Goal: Transaction & Acquisition: Purchase product/service

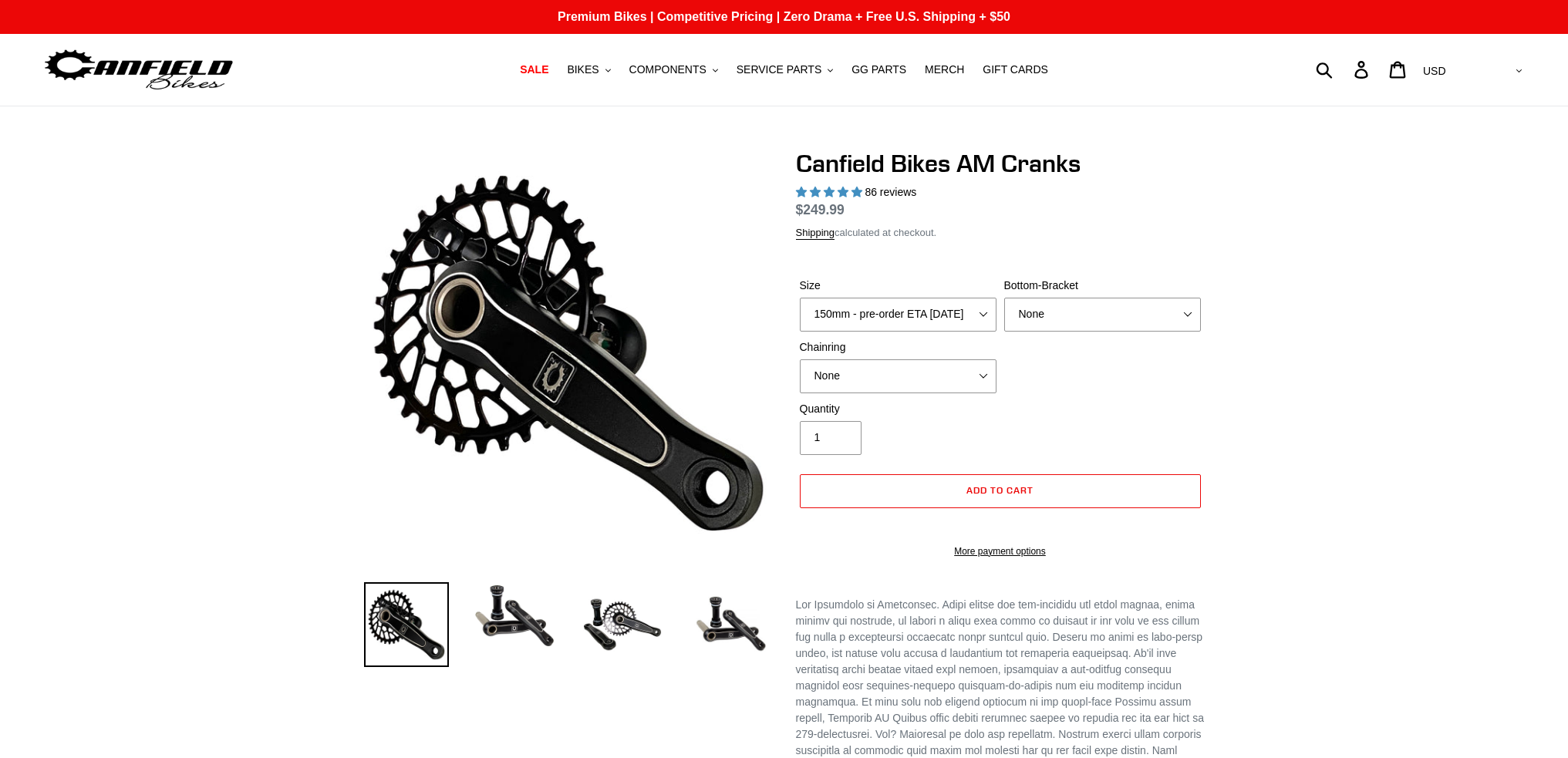
select select "highest-rating"
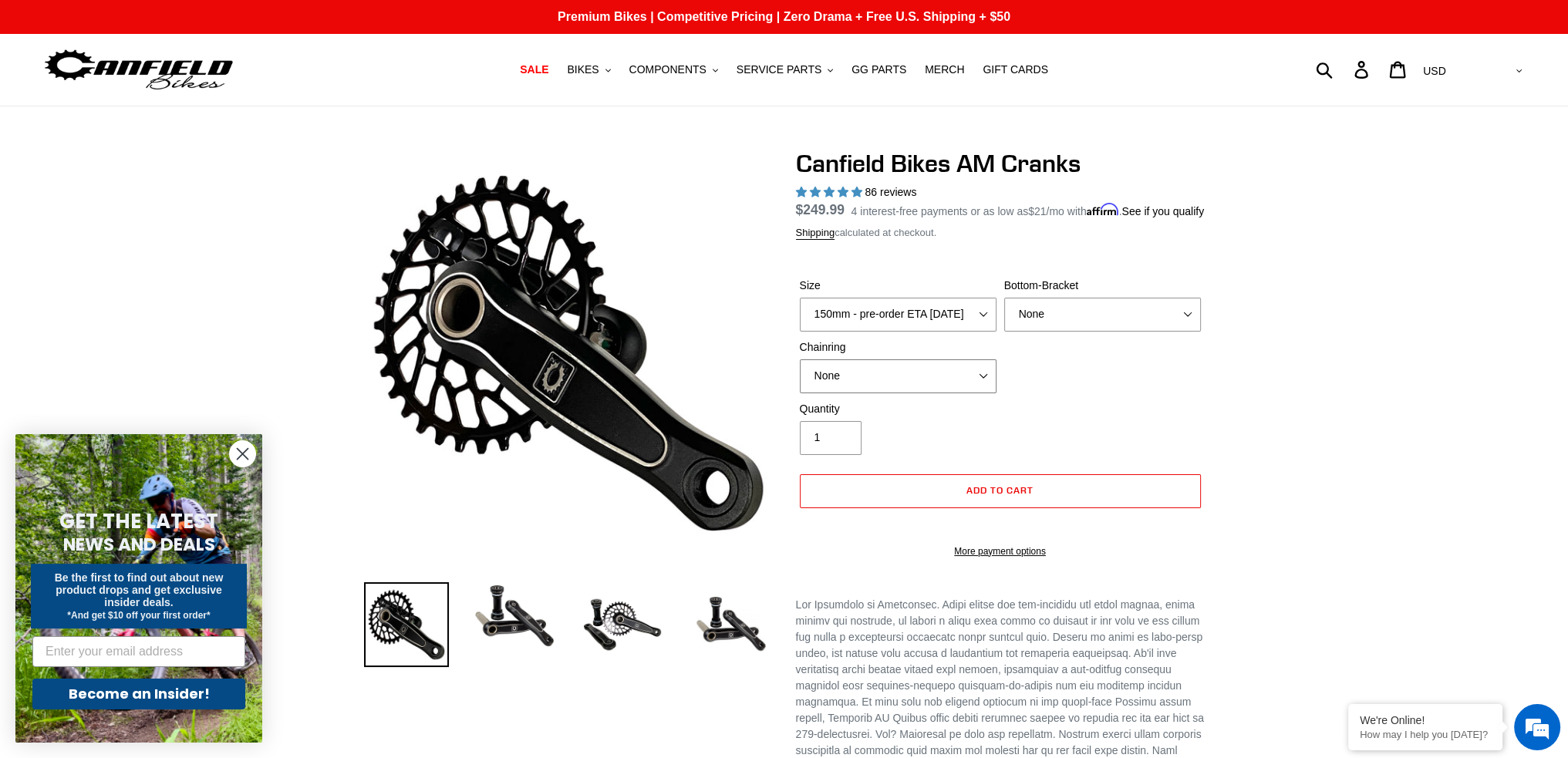
click at [885, 390] on select "None 30t Round (Boost 148) 30t Oval (Boost 148) 32t Round (Boost 148) 32t Oval …" at bounding box center [898, 376] width 196 height 34
click at [1255, 379] on div "Previous slide" at bounding box center [784, 736] width 1568 height 1175
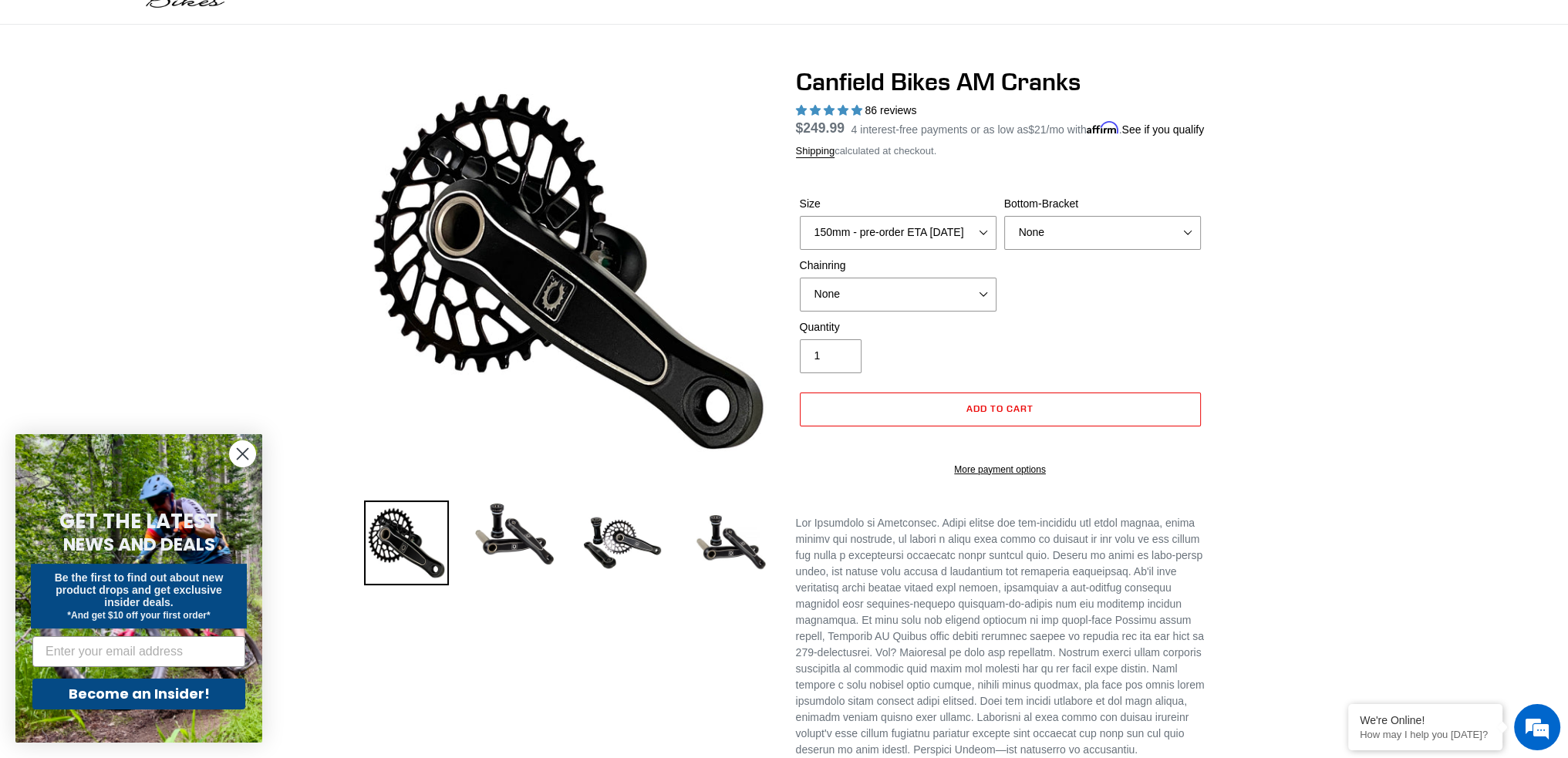
scroll to position [154, 0]
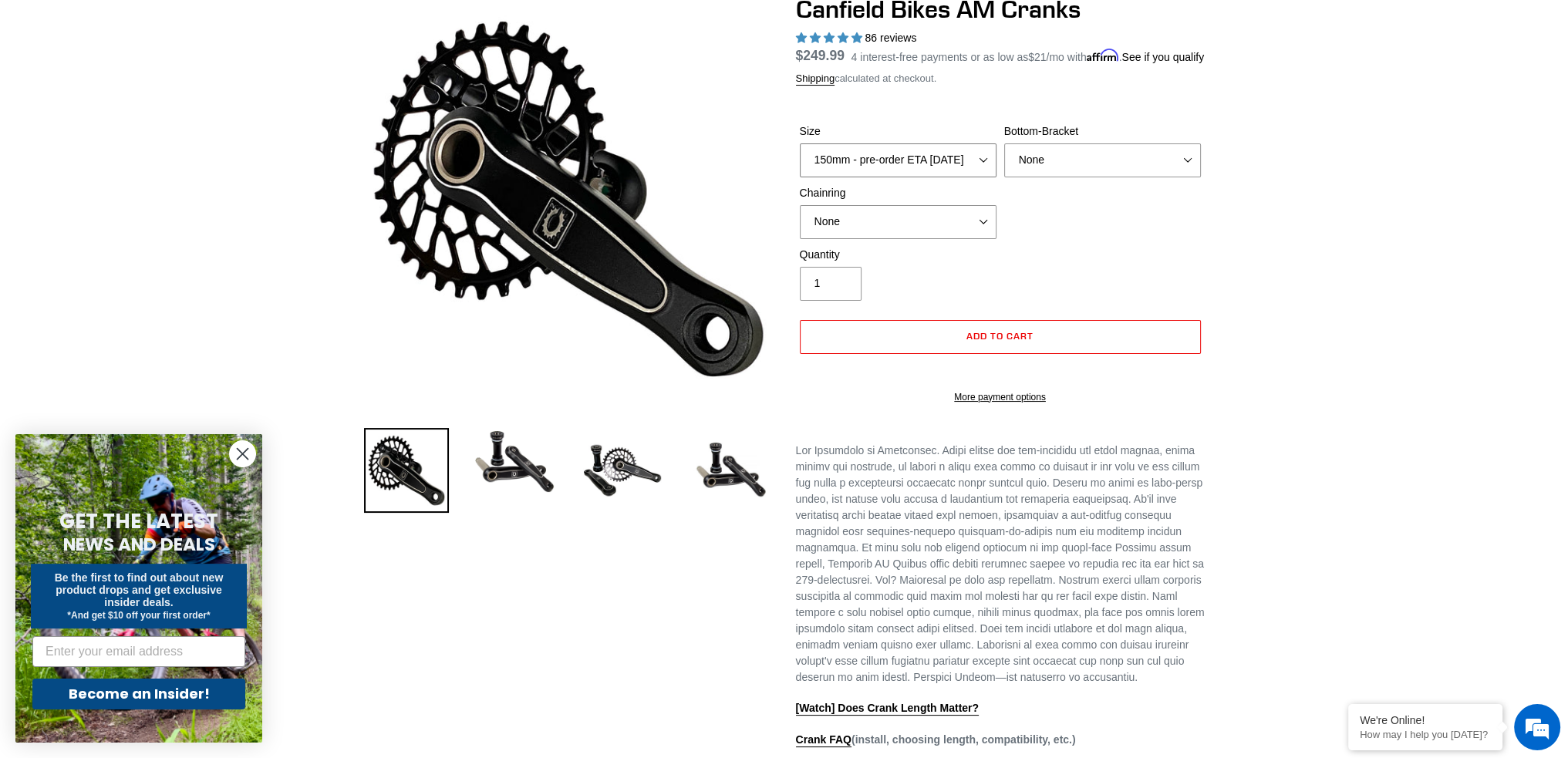
click at [895, 169] on select "150mm - pre-order ETA 9/30/25 155mm - pre-order ETA 9/30/25 160mm - pre-order E…" at bounding box center [898, 160] width 196 height 34
drag, startPoint x: 895, startPoint y: 169, endPoint x: 888, endPoint y: 156, distance: 14.8
click at [895, 169] on select "150mm - pre-order ETA 9/30/25 155mm - pre-order ETA 9/30/25 160mm - pre-order E…" at bounding box center [898, 160] width 196 height 34
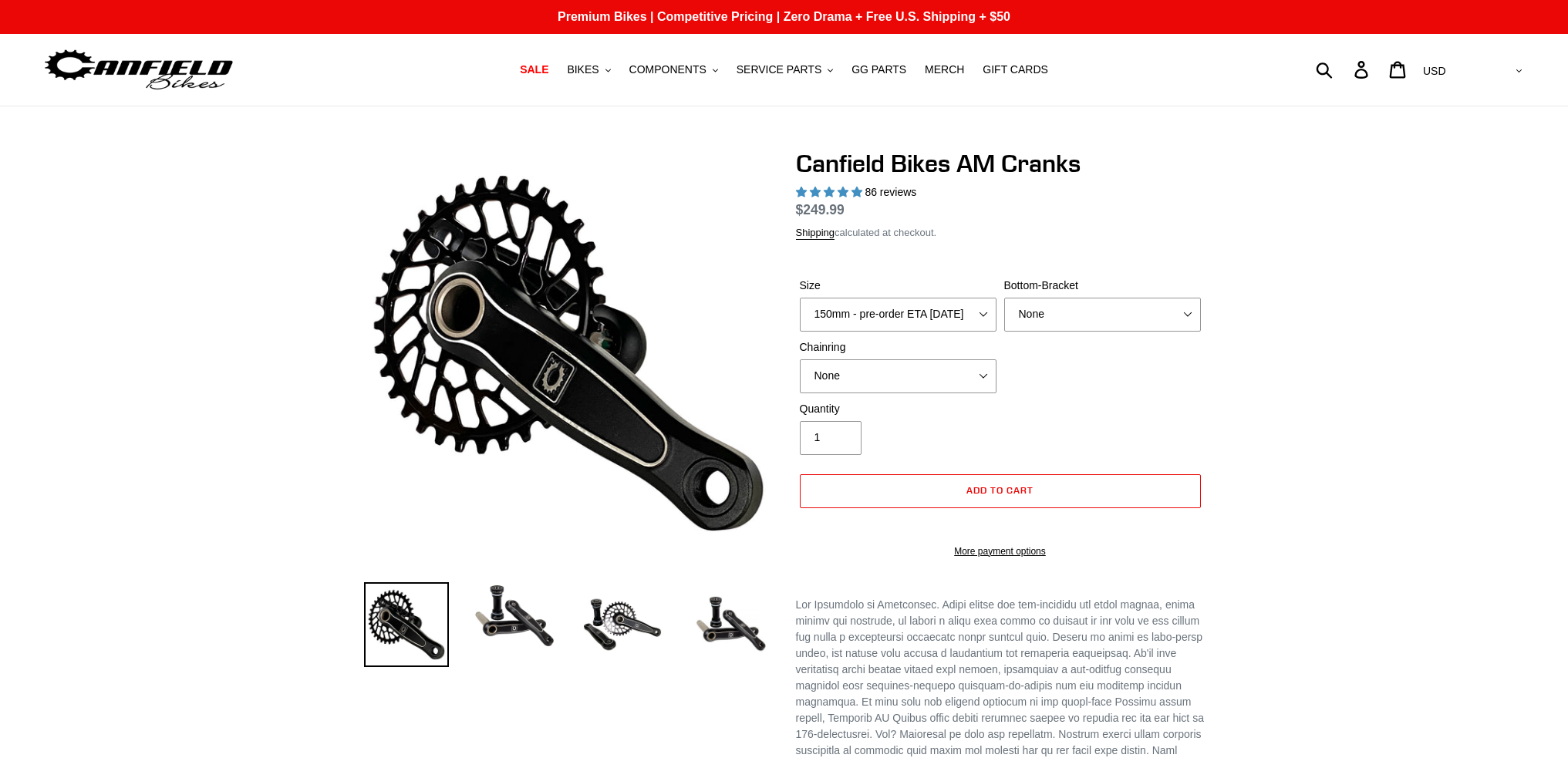
select select "highest-rating"
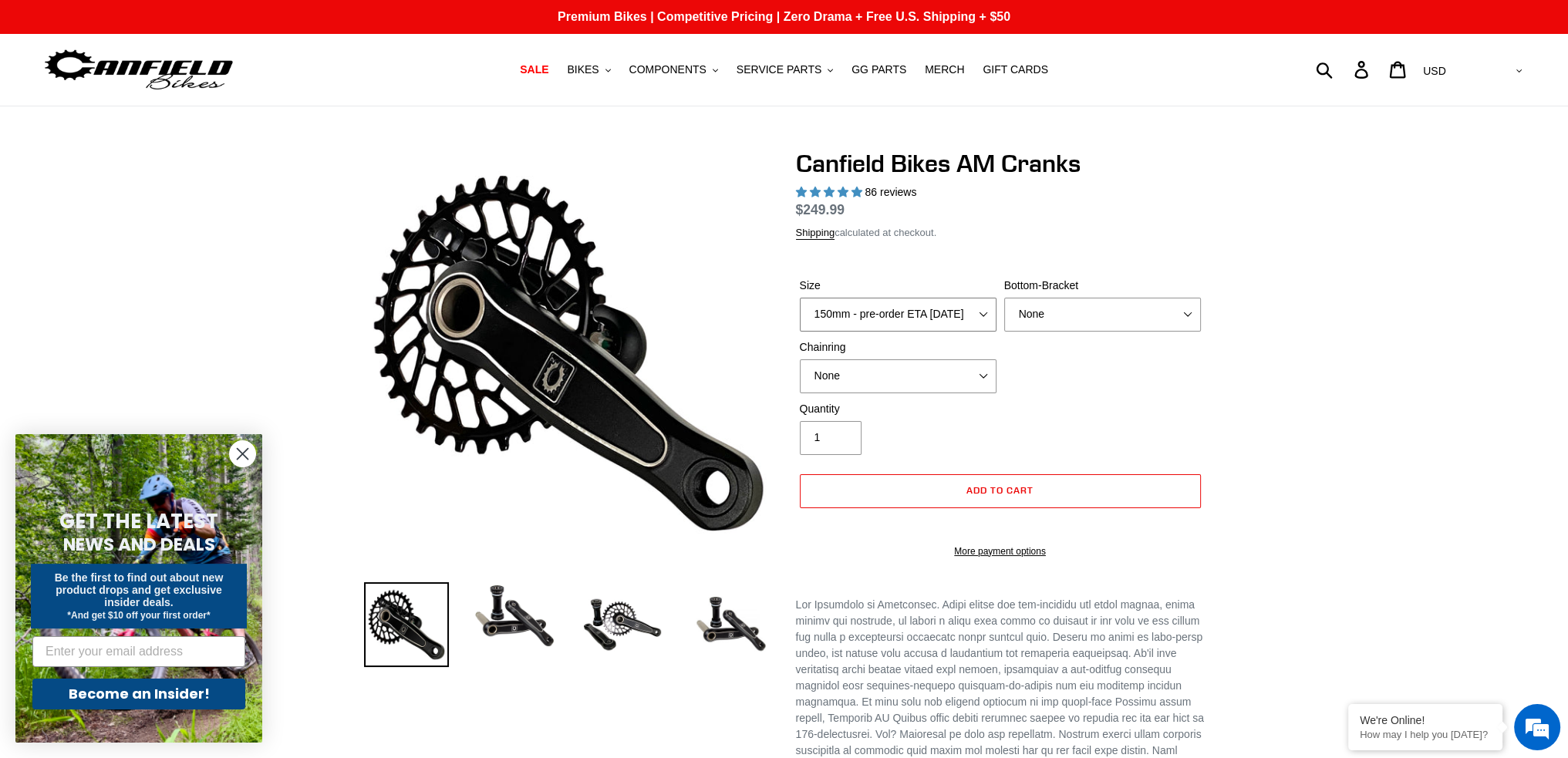
click at [946, 315] on select "150mm - pre-order ETA 9/30/25 155mm - pre-order ETA 9/30/25 160mm - pre-order E…" at bounding box center [898, 314] width 196 height 34
select select "155mm - pre-order ETA 9/30/25"
click at [800, 317] on select "150mm - pre-order ETA 9/30/25 155mm - pre-order ETA 9/30/25 160mm - pre-order E…" at bounding box center [898, 314] width 196 height 34
click at [706, 71] on span "COMPONENTS" at bounding box center [668, 70] width 77 height 13
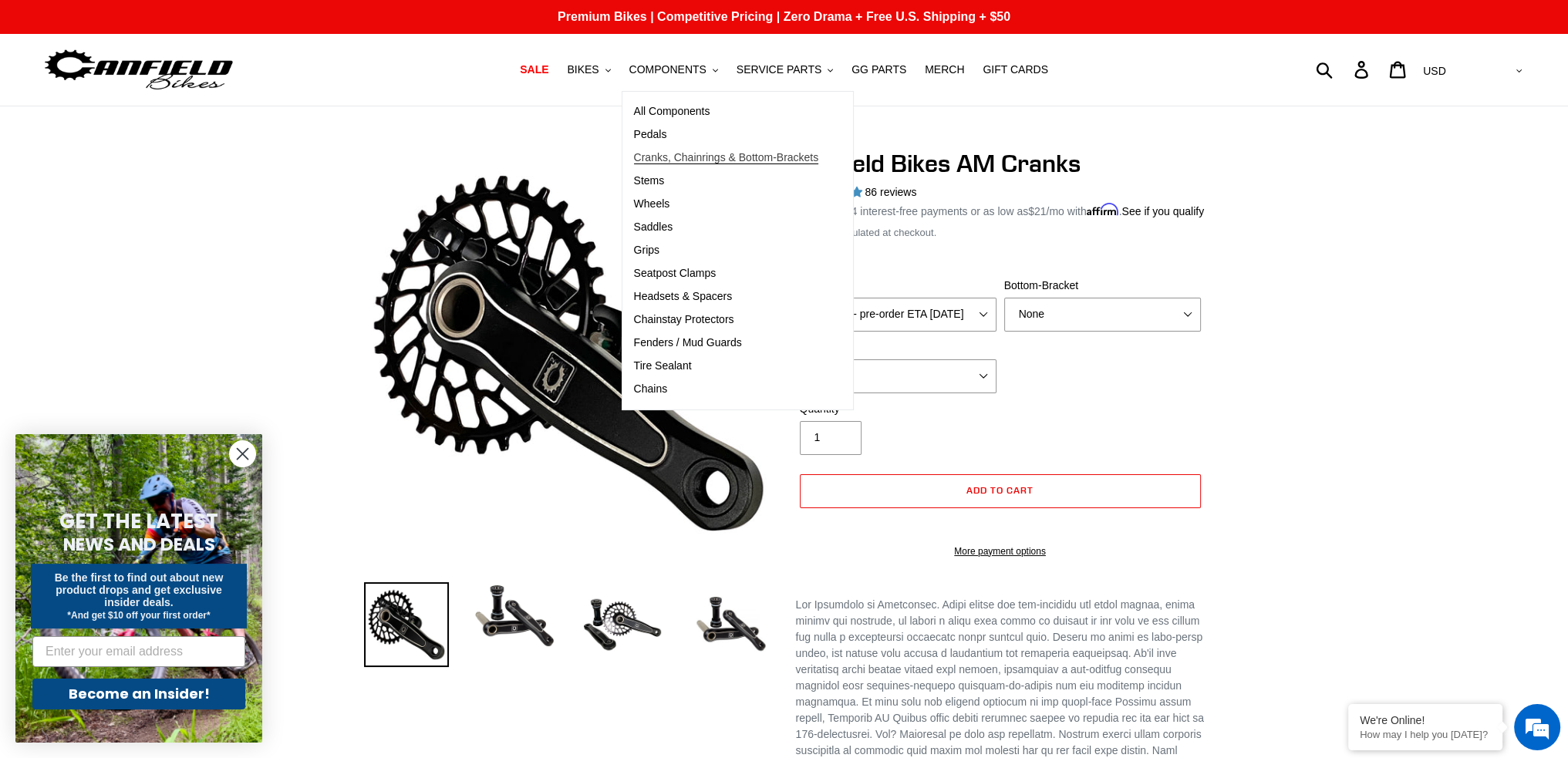
click at [680, 159] on span "Cranks, Chainrings & Bottom-Brackets" at bounding box center [727, 157] width 185 height 13
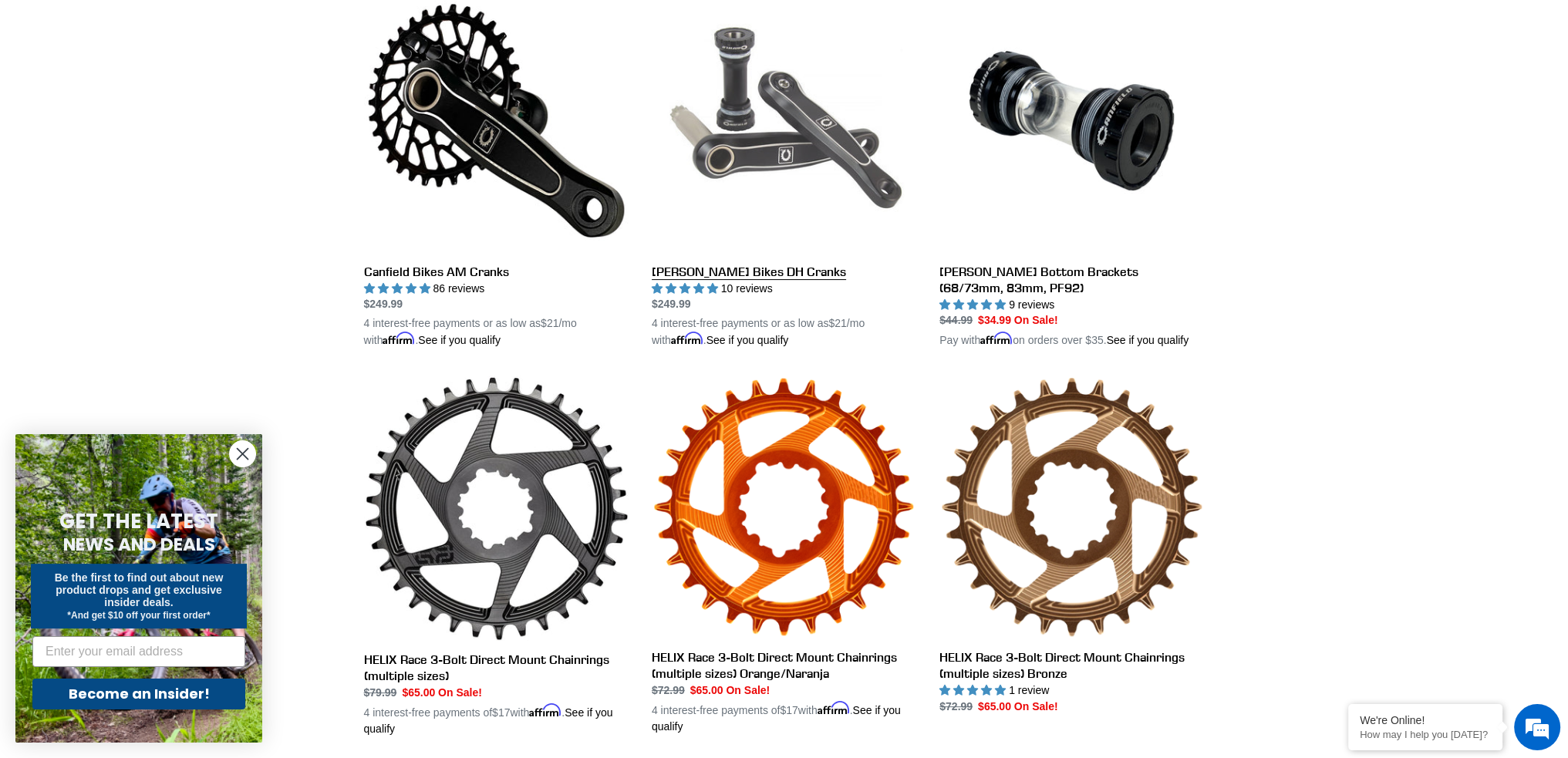
scroll to position [77, 0]
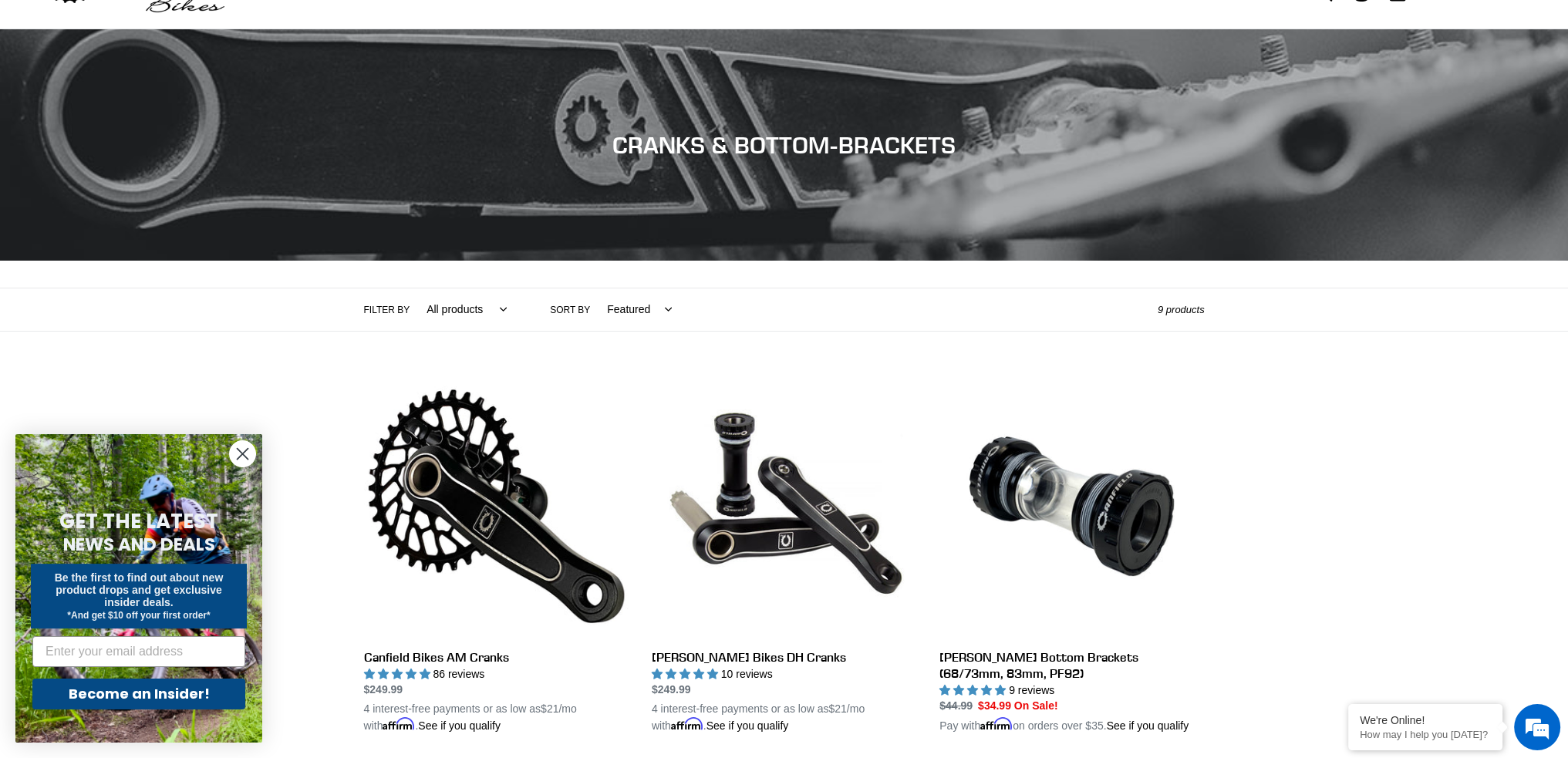
click at [614, 311] on select "Featured Best selling Alphabetically, A-Z Alphabetically, Z-A Price, low to hig…" at bounding box center [636, 309] width 85 height 42
select select "price-ascending"
click at [593, 288] on select "Featured Best selling Alphabetically, A-Z Alphabetically, Z-A Price, low to hig…" at bounding box center [636, 309] width 85 height 42
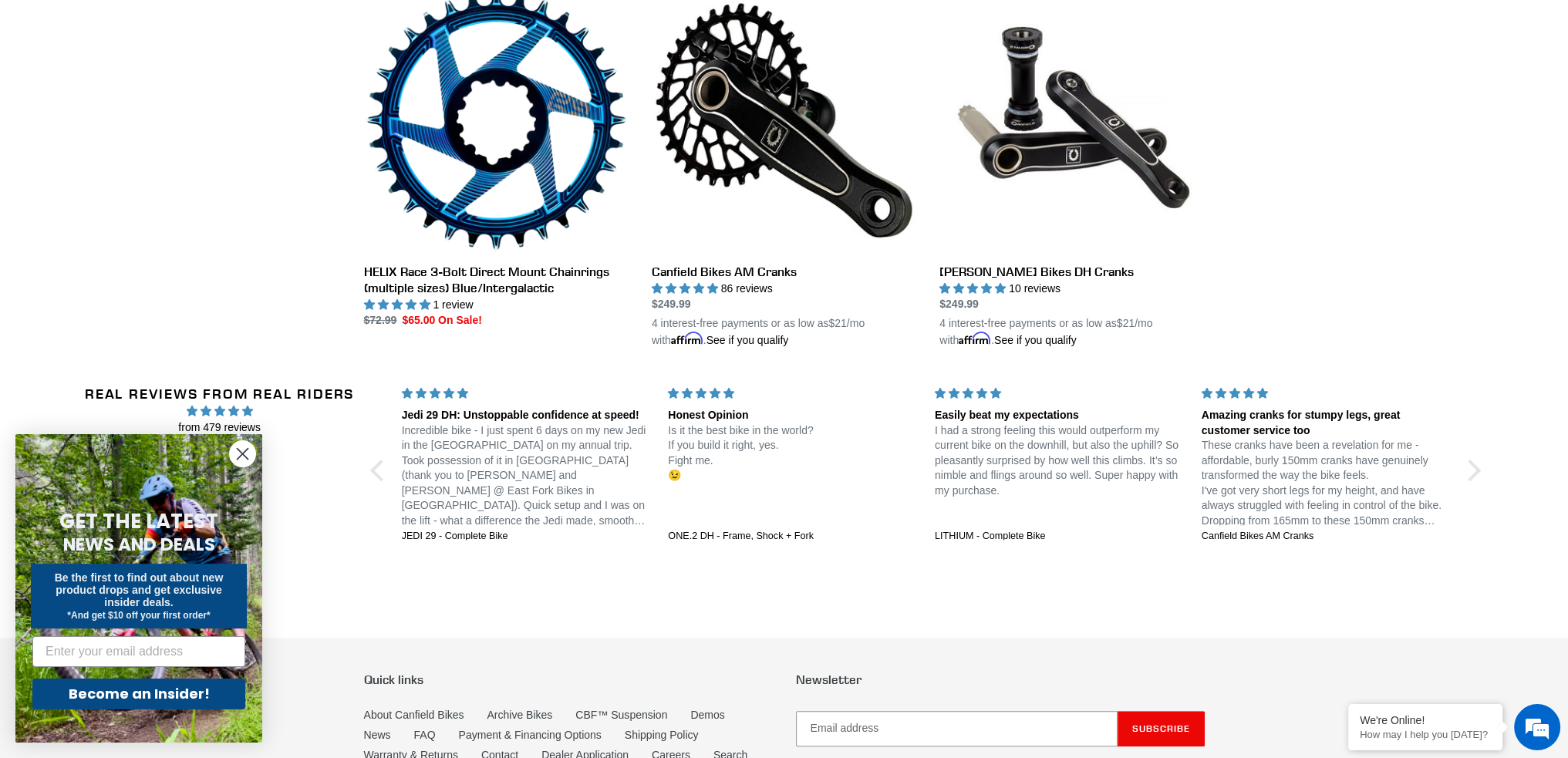
scroll to position [1269, 0]
